Goal: Task Accomplishment & Management: Manage account settings

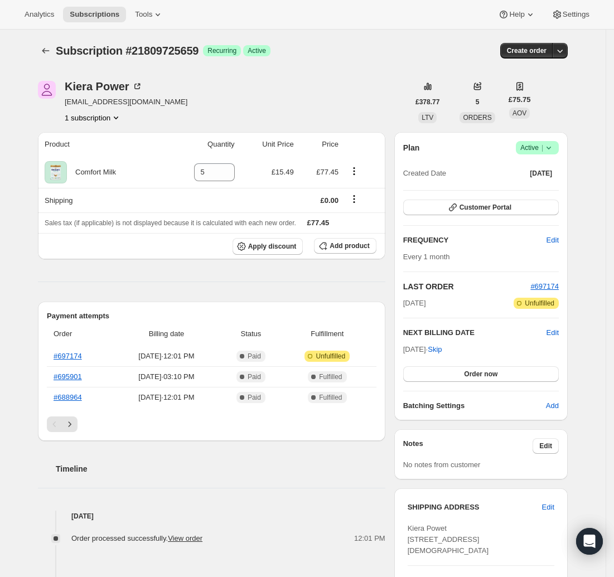
click at [115, 118] on button "1 subscription" at bounding box center [93, 117] width 57 height 11
click at [169, 112] on div "Kiera Power [EMAIL_ADDRESS][DOMAIN_NAME] 1 subscription" at bounding box center [223, 102] width 371 height 42
drag, startPoint x: 132, startPoint y: 89, endPoint x: 69, endPoint y: 86, distance: 63.1
click at [69, 86] on div "Kiera Power" at bounding box center [104, 86] width 78 height 11
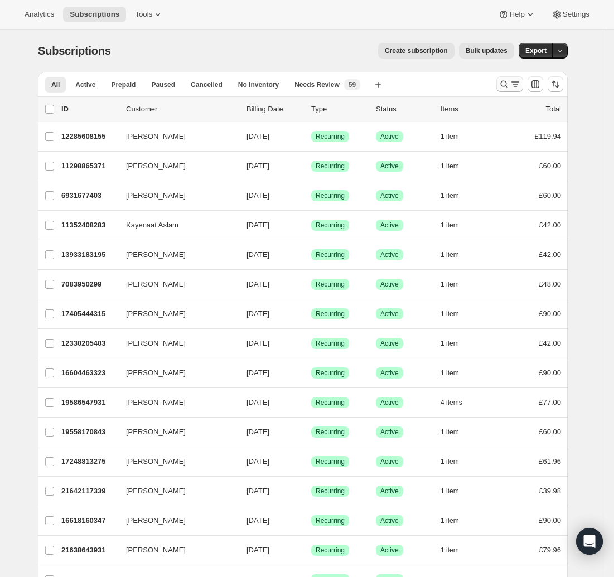
click at [507, 85] on icon "Search and filter results" at bounding box center [504, 84] width 11 height 11
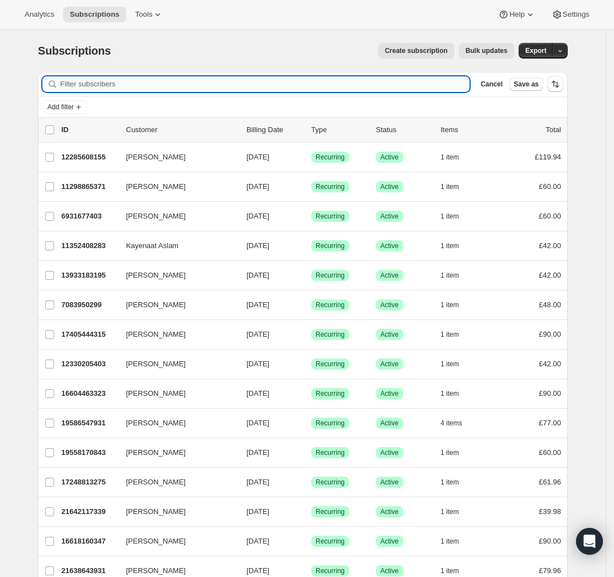
paste input "Kiera"
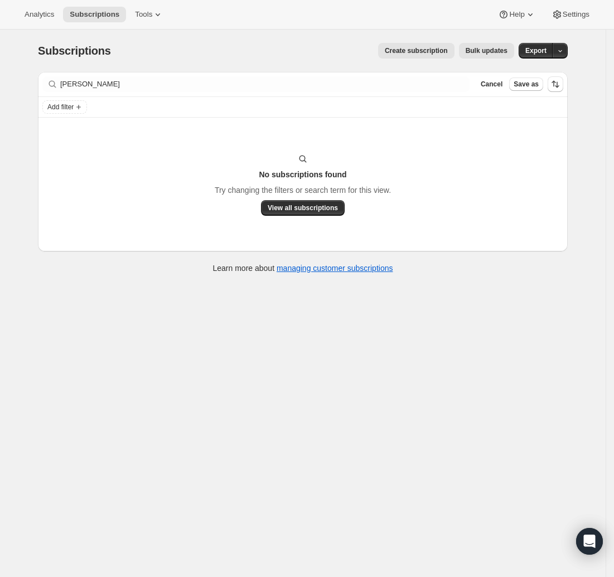
click at [122, 91] on div "Filter subscribers Kiera Powers Clear Cancel Save as" at bounding box center [303, 84] width 530 height 25
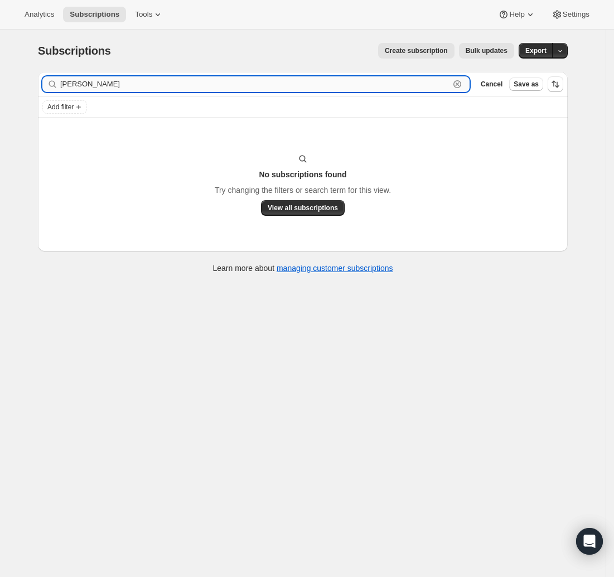
click at [123, 85] on input "Kiera Powers" at bounding box center [254, 84] width 389 height 16
type input "Kiera Power"
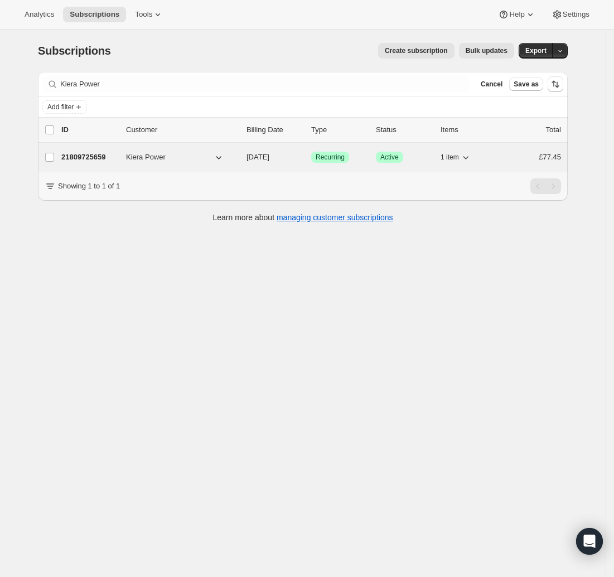
click at [222, 158] on icon "button" at bounding box center [219, 157] width 6 height 3
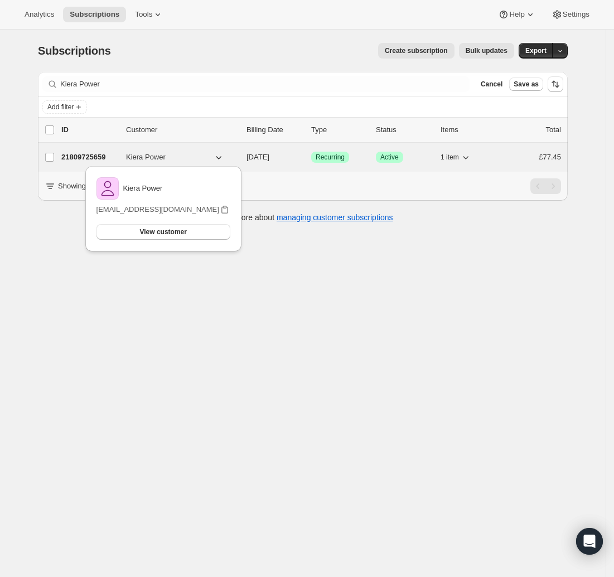
click at [222, 158] on icon "button" at bounding box center [219, 157] width 6 height 3
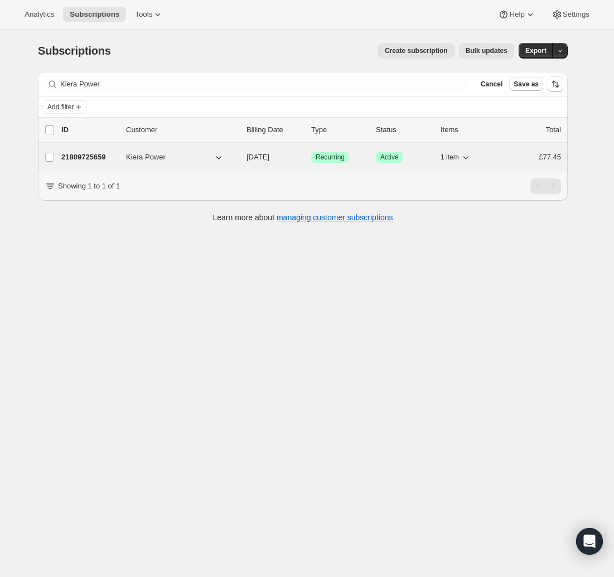
click at [269, 158] on span "11/07/2025" at bounding box center [258, 157] width 23 height 8
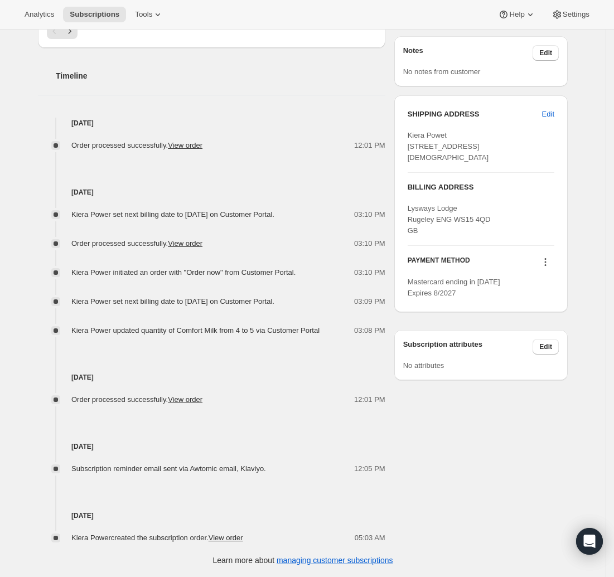
scroll to position [361, 0]
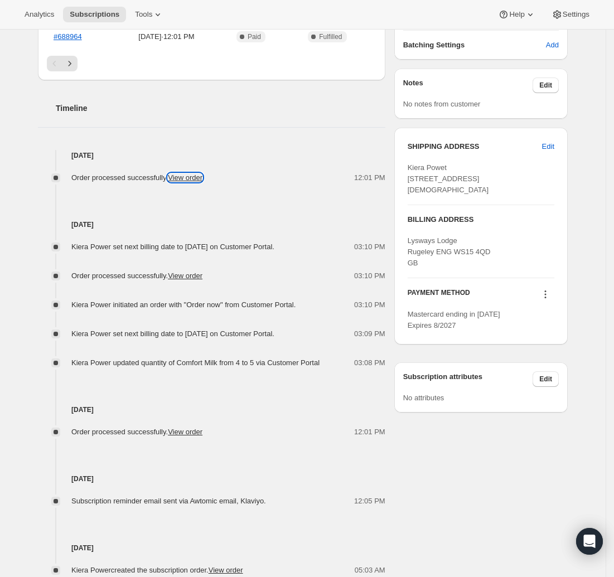
click at [202, 176] on link "View order" at bounding box center [185, 177] width 35 height 8
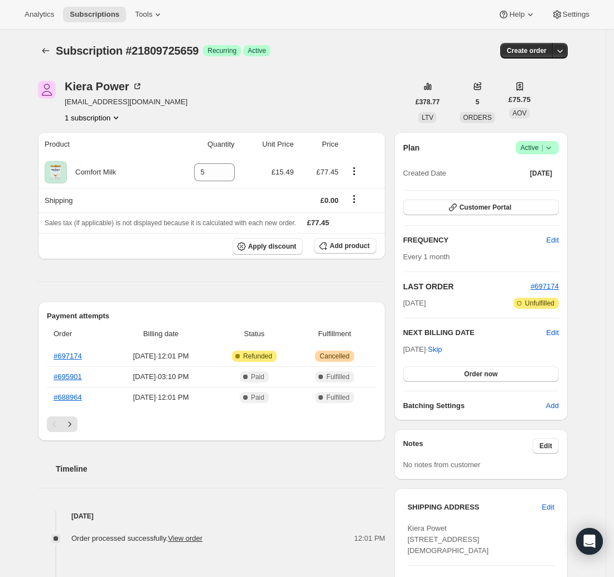
click at [358, 93] on div "Kiera Power [EMAIL_ADDRESS][DOMAIN_NAME] 1 subscription" at bounding box center [223, 102] width 371 height 42
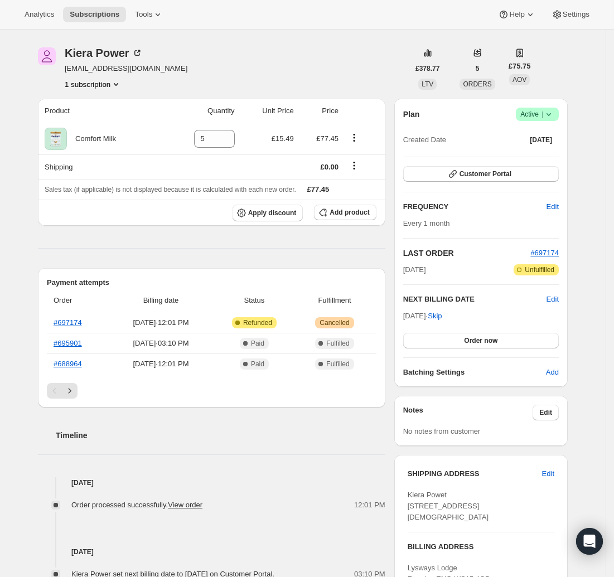
scroll to position [39, 0]
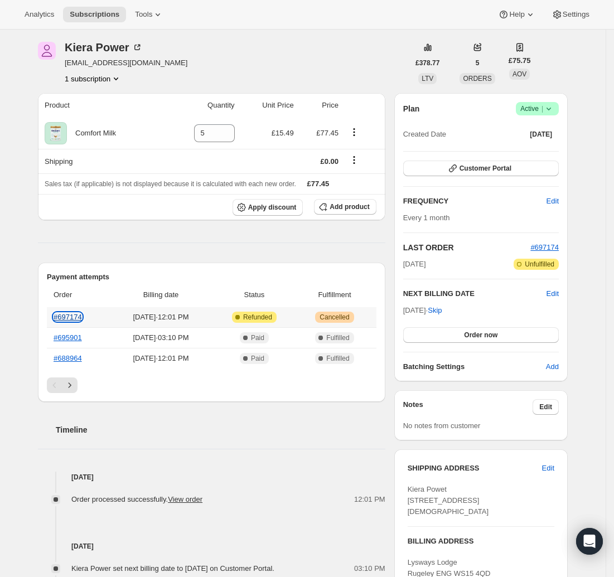
click at [79, 316] on link "#697174" at bounding box center [68, 317] width 28 height 8
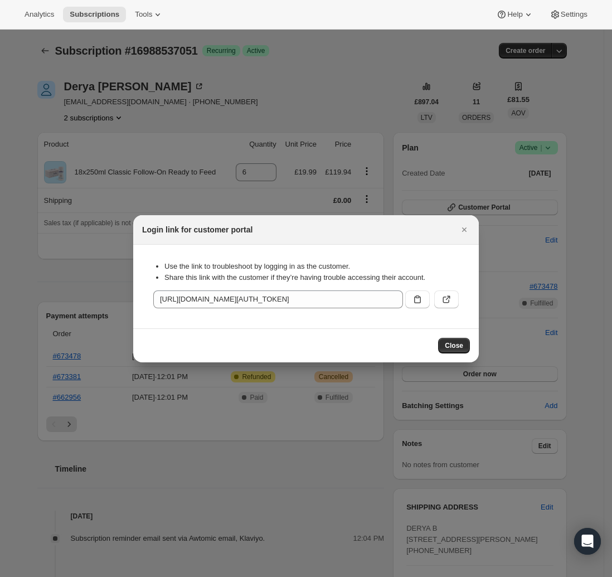
click at [452, 340] on button "Close" at bounding box center [454, 346] width 32 height 16
